Goal: Information Seeking & Learning: Learn about a topic

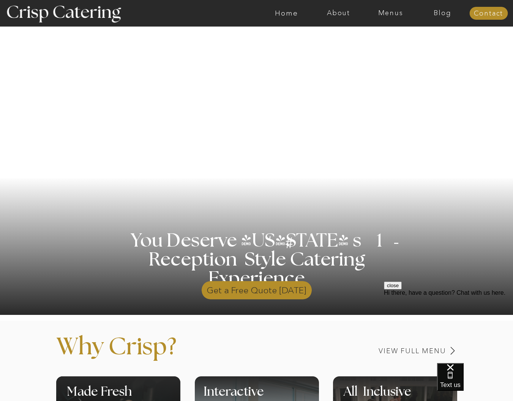
click at [255, 293] on p "Get a Free Quote [DATE]" at bounding box center [257, 289] width 110 height 22
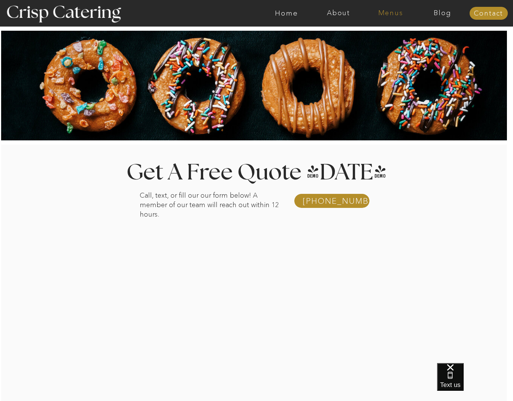
click at [389, 14] on nav "Menus" at bounding box center [391, 13] width 52 height 8
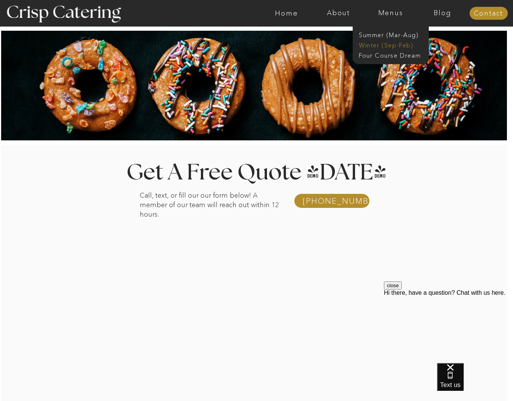
click at [389, 43] on nav "Winter (Sep-Feb)" at bounding box center [390, 44] width 62 height 7
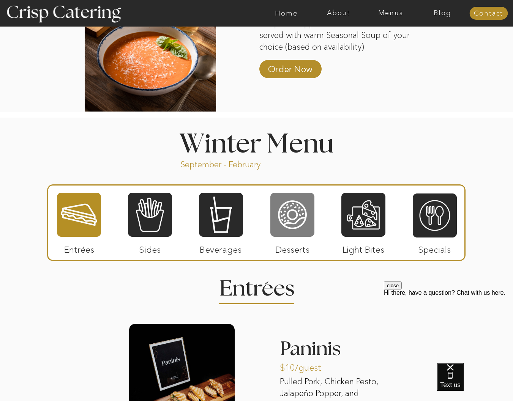
click at [286, 214] on div at bounding box center [292, 215] width 44 height 46
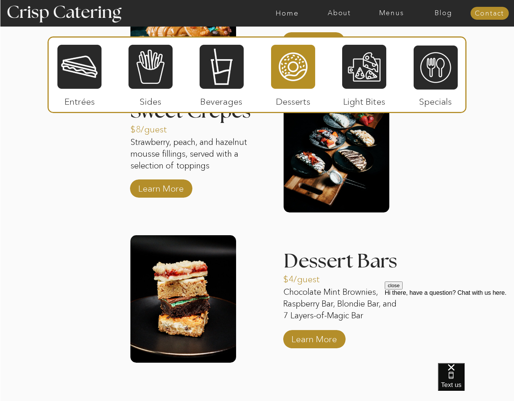
scroll to position [1163, 0]
